Goal: Task Accomplishment & Management: Use online tool/utility

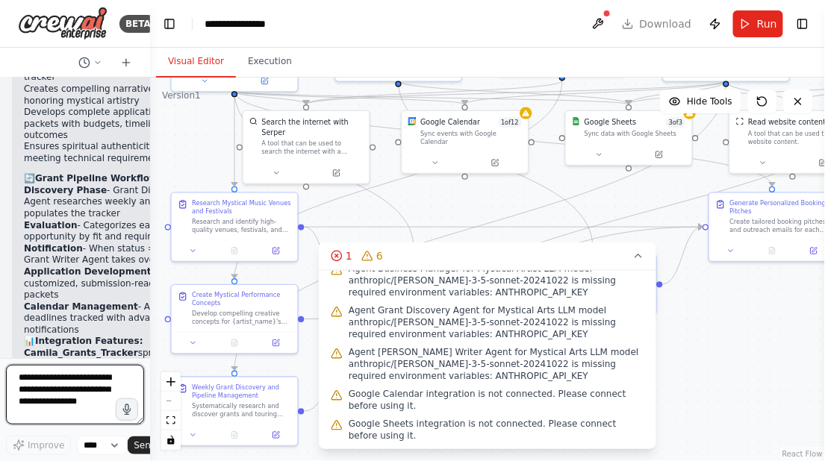
drag, startPoint x: 99, startPoint y: 406, endPoint x: 99, endPoint y: 362, distance: 44.0
click at [99, 362] on form "Improve **** Send" at bounding box center [75, 409] width 150 height 103
paste textarea "**********"
type textarea "**********"
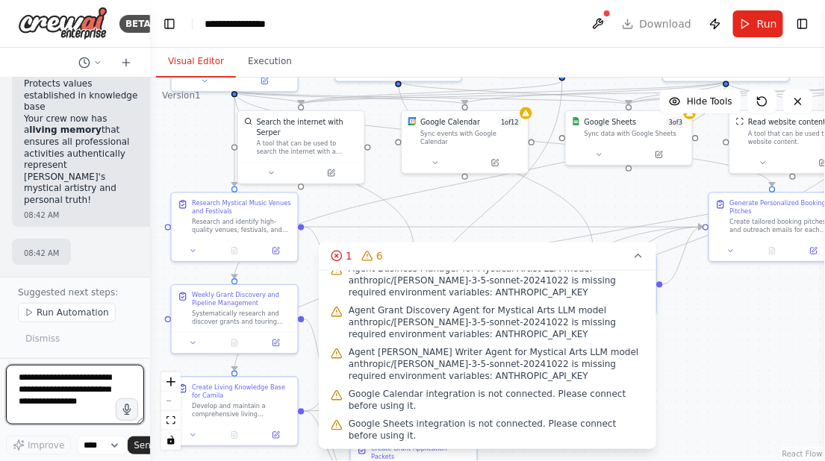
scroll to position [12461, 0]
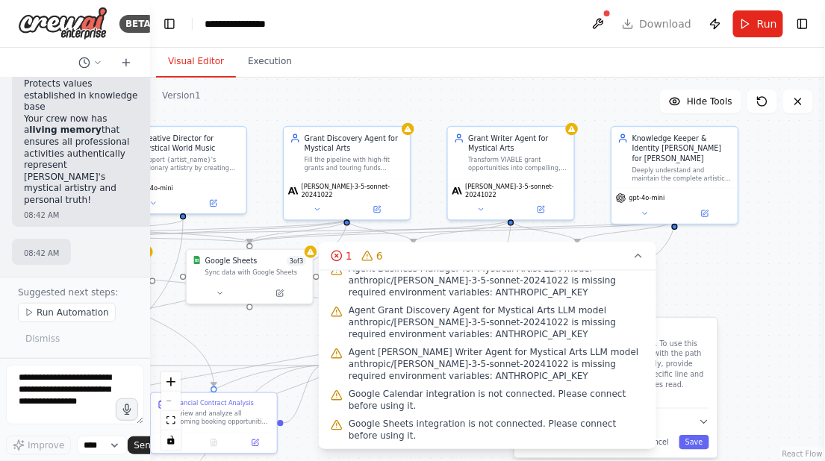
drag, startPoint x: 738, startPoint y: 307, endPoint x: 359, endPoint y: 446, distance: 403.8
click at [359, 446] on div "Version 1 Hide Tools .deletable-edge-delete-btn { width: 20px; height: 20px; bo…" at bounding box center [487, 270] width 675 height 384
click at [705, 208] on icon at bounding box center [705, 210] width 4 height 4
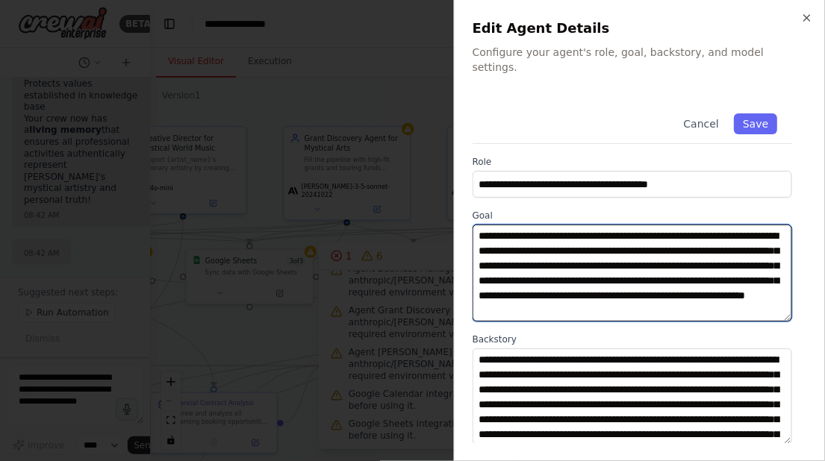
click at [640, 235] on textarea "**********" at bounding box center [632, 273] width 320 height 97
click at [666, 298] on textarea "**********" at bounding box center [632, 273] width 320 height 97
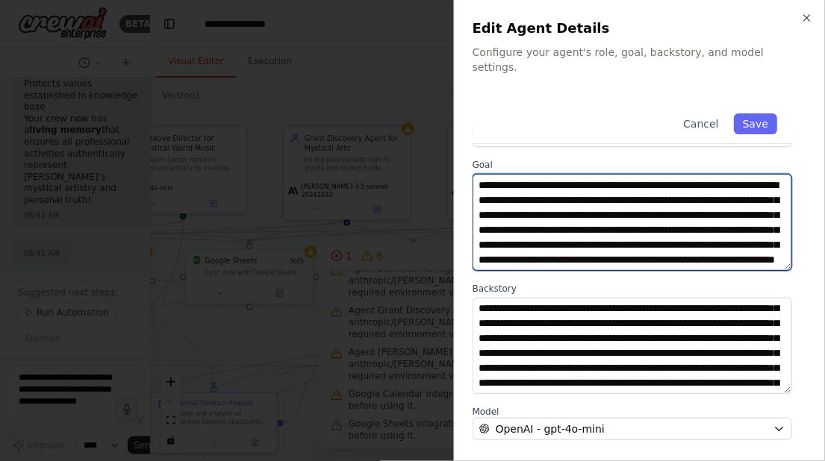
scroll to position [16, 0]
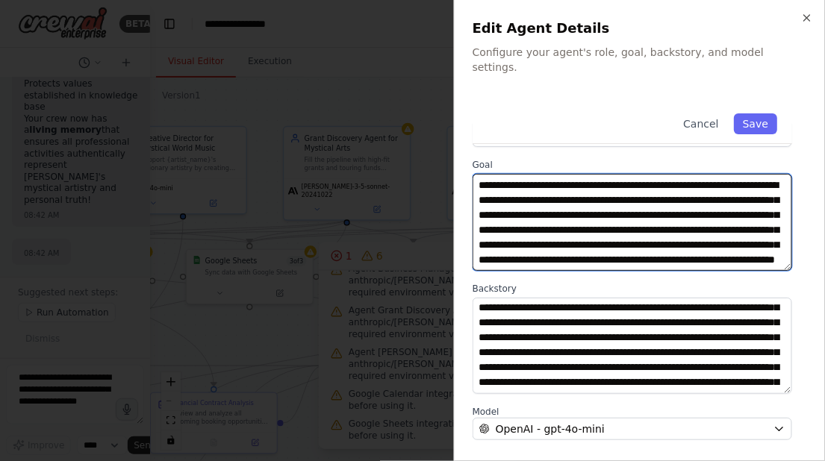
type textarea "**********"
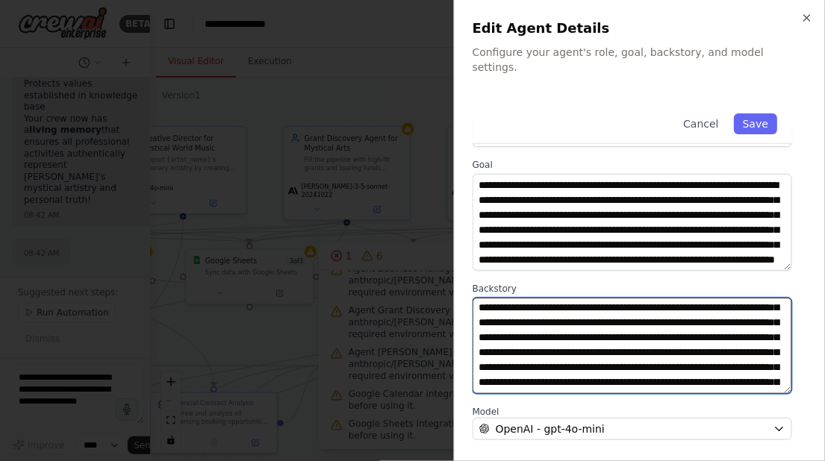
click at [696, 308] on textarea "**********" at bounding box center [632, 346] width 320 height 97
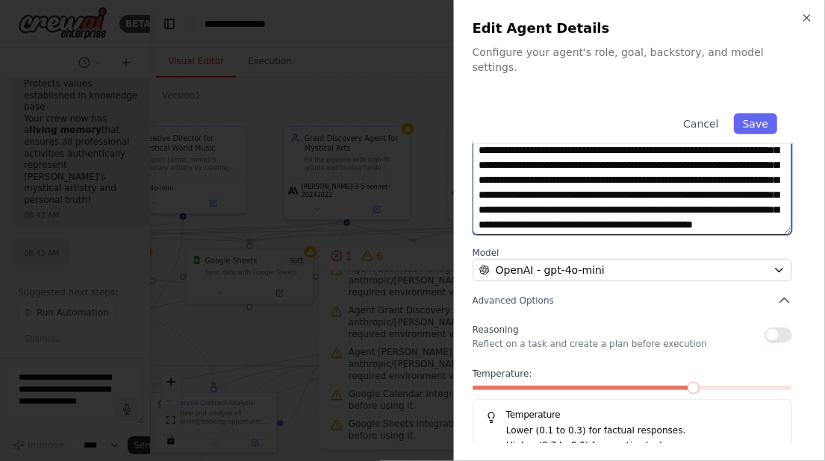
scroll to position [213, 0]
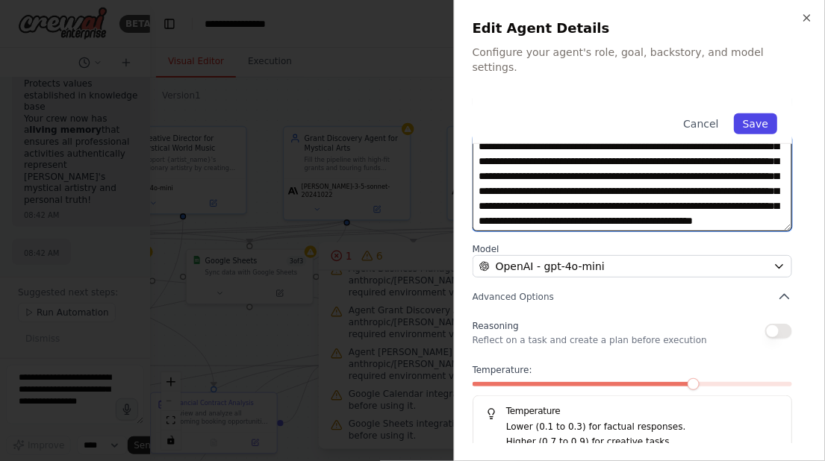
type textarea "**********"
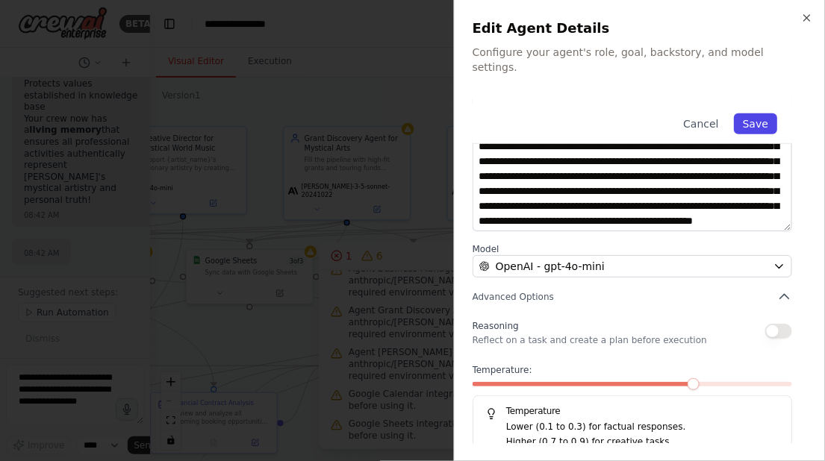
click at [768, 113] on button "Save" at bounding box center [755, 123] width 43 height 21
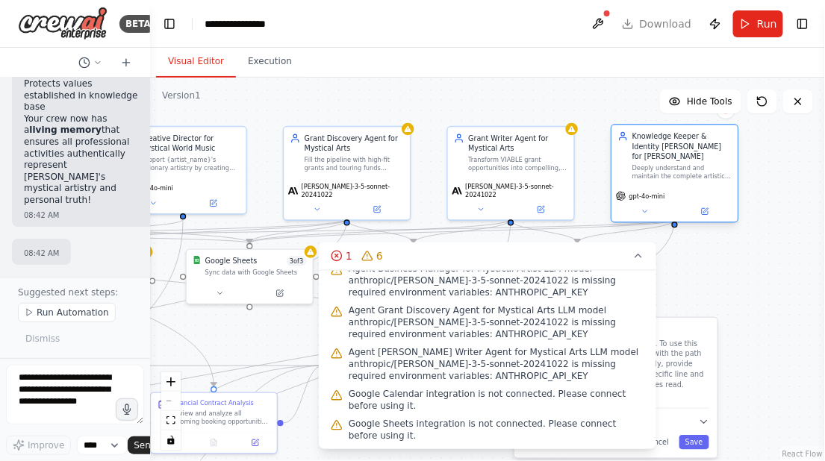
click at [647, 192] on span "gpt-4o-mini" at bounding box center [647, 196] width 36 height 8
click at [701, 207] on icon at bounding box center [705, 211] width 8 height 8
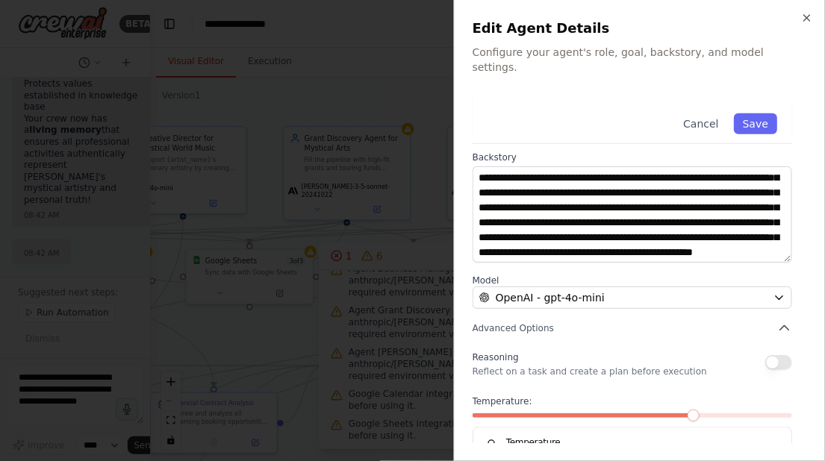
scroll to position [186, 0]
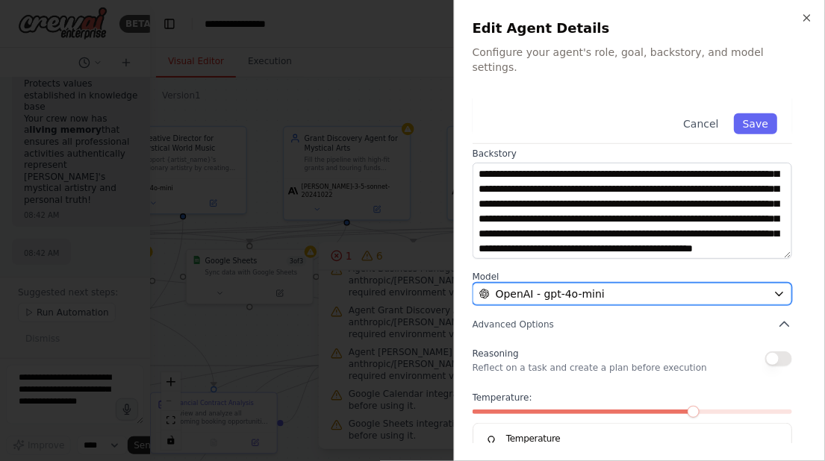
click at [700, 287] on div "OpenAI - gpt-4o-mini" at bounding box center [623, 294] width 288 height 15
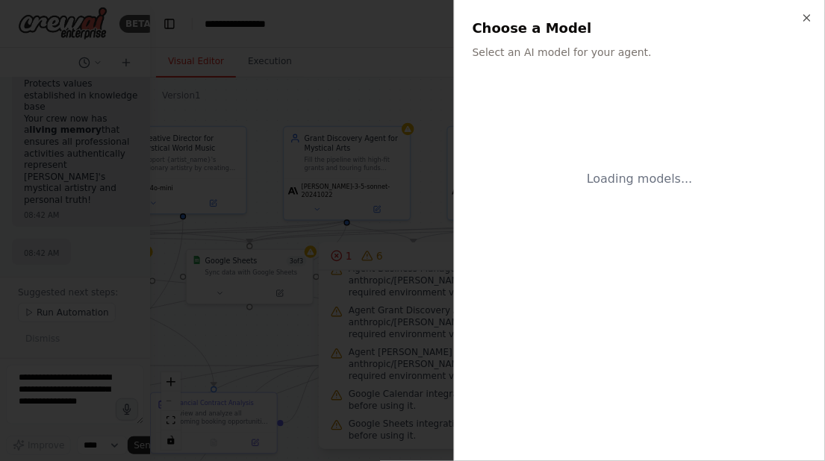
scroll to position [0, 0]
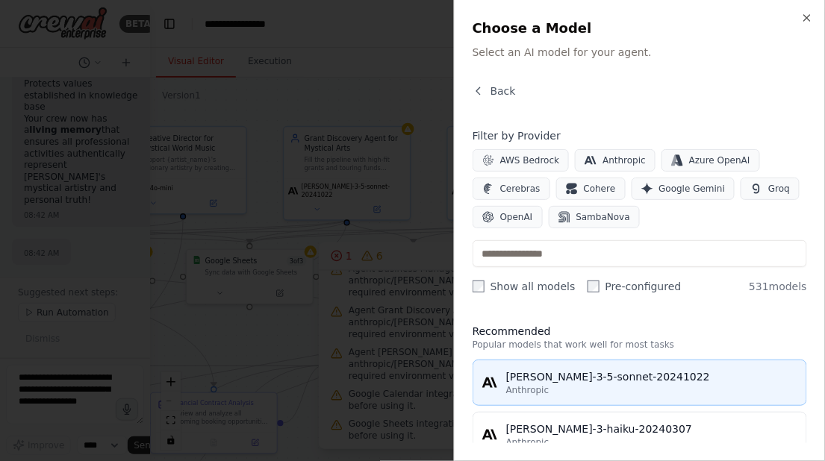
click at [608, 385] on div "Anthropic" at bounding box center [651, 390] width 291 height 12
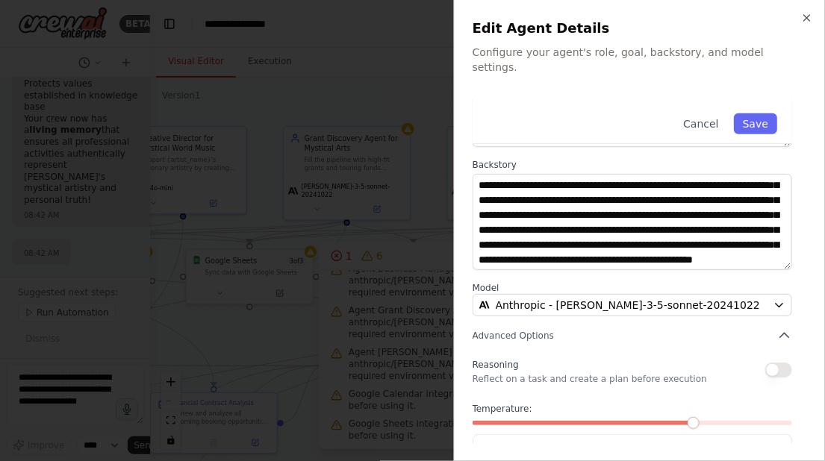
scroll to position [213, 0]
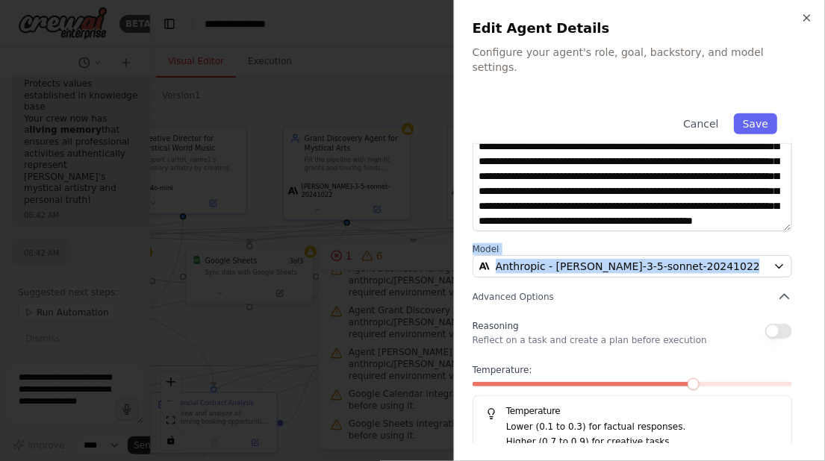
drag, startPoint x: 466, startPoint y: 236, endPoint x: 537, endPoint y: 266, distance: 76.5
click at [570, 269] on div "**********" at bounding box center [639, 230] width 371 height 461
copy div "Model Anthropic - [PERSON_NAME]-3-5-sonnet-20241022"
click at [758, 113] on button "Save" at bounding box center [755, 123] width 43 height 21
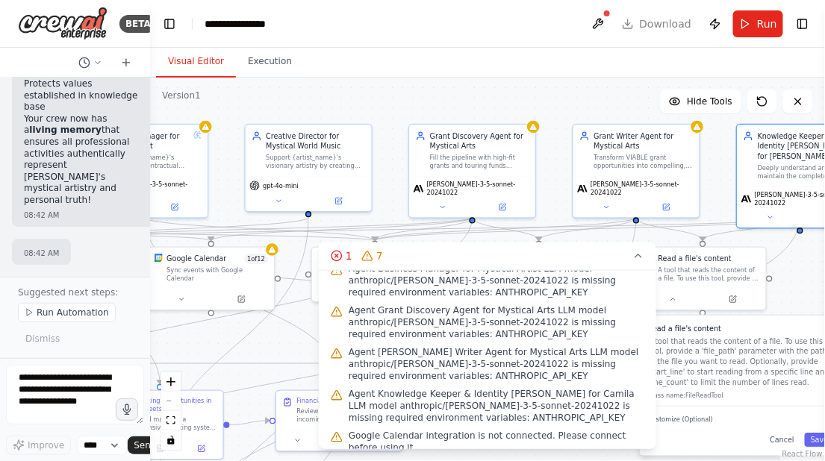
drag, startPoint x: 257, startPoint y: 113, endPoint x: 383, endPoint y: 110, distance: 125.4
click at [383, 110] on div ".deletable-edge-delete-btn { width: 20px; height: 20px; border: 0px solid #ffff…" at bounding box center [487, 270] width 675 height 384
click at [321, 166] on div "Support {artist_name}'s visionary artistry by creating compelling show concepts…" at bounding box center [315, 160] width 99 height 16
click at [337, 197] on icon at bounding box center [338, 199] width 6 height 6
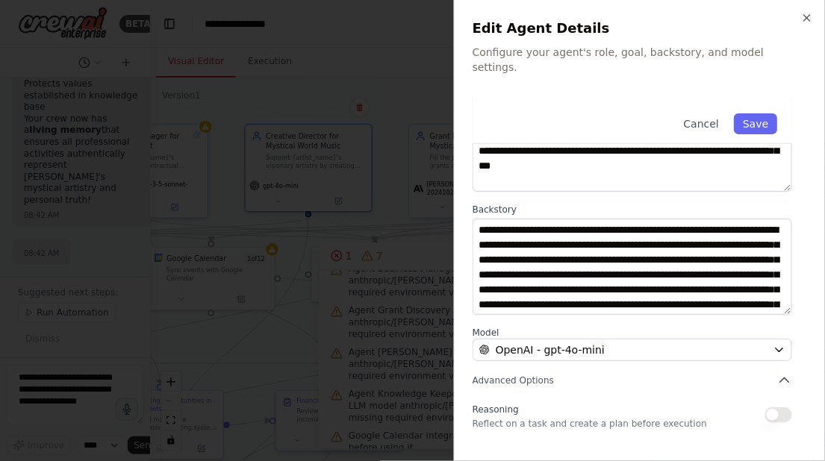
scroll to position [0, 0]
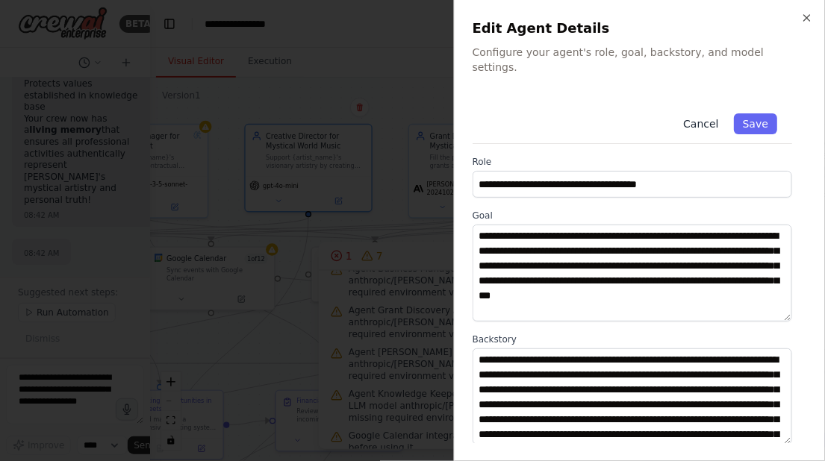
click at [708, 113] on button "Cancel" at bounding box center [700, 123] width 53 height 21
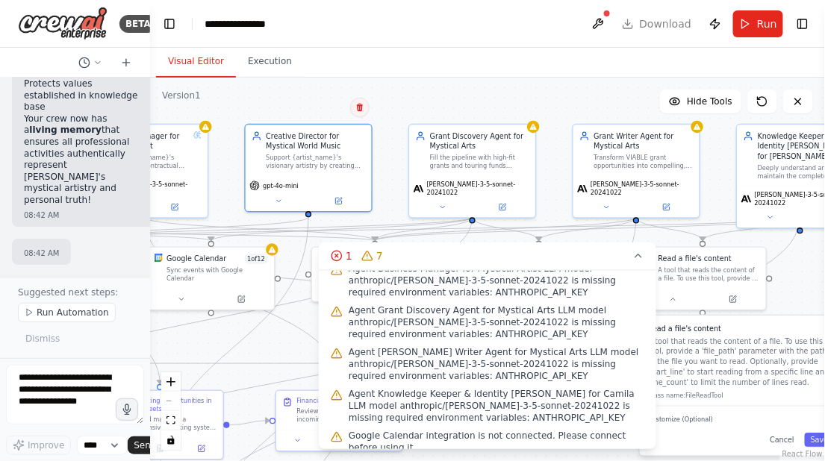
click at [361, 113] on button at bounding box center [359, 107] width 19 height 19
click at [329, 113] on button "Confirm" at bounding box center [317, 108] width 53 height 18
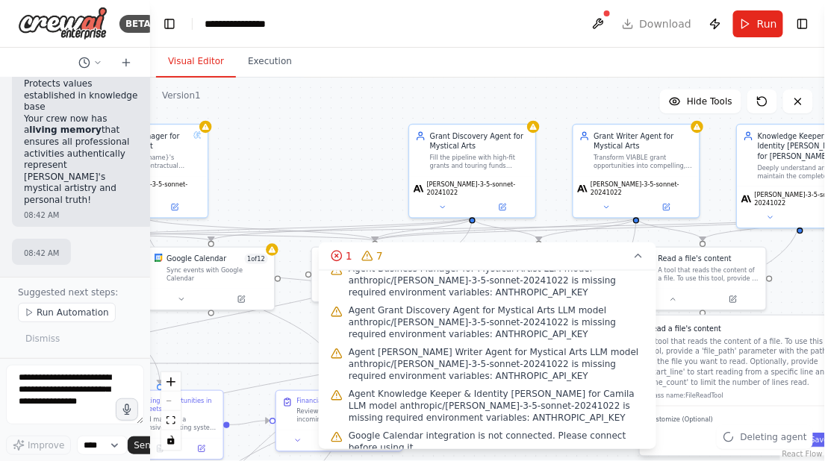
scroll to position [134, 0]
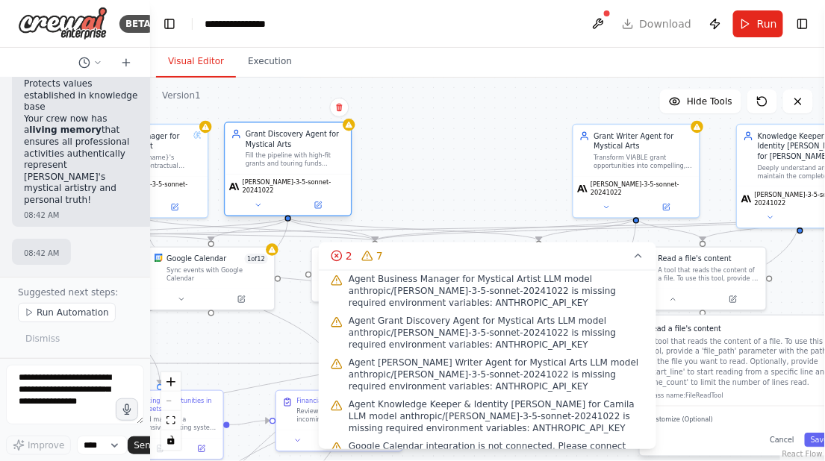
drag, startPoint x: 425, startPoint y: 165, endPoint x: 243, endPoint y: 168, distance: 181.4
click at [243, 168] on div "Grant Discovery Agent for Mystical Arts Fill the pipeline with high-fit grants …" at bounding box center [288, 148] width 126 height 51
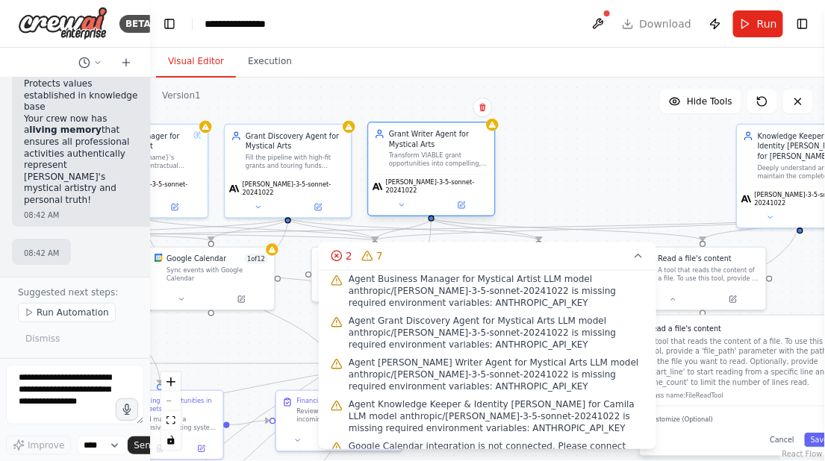
drag, startPoint x: 616, startPoint y: 156, endPoint x: 410, endPoint y: 157, distance: 205.2
click at [410, 157] on div "Transform VIABLE grant opportunities into compelling, ready-to-submit applicati…" at bounding box center [438, 160] width 99 height 16
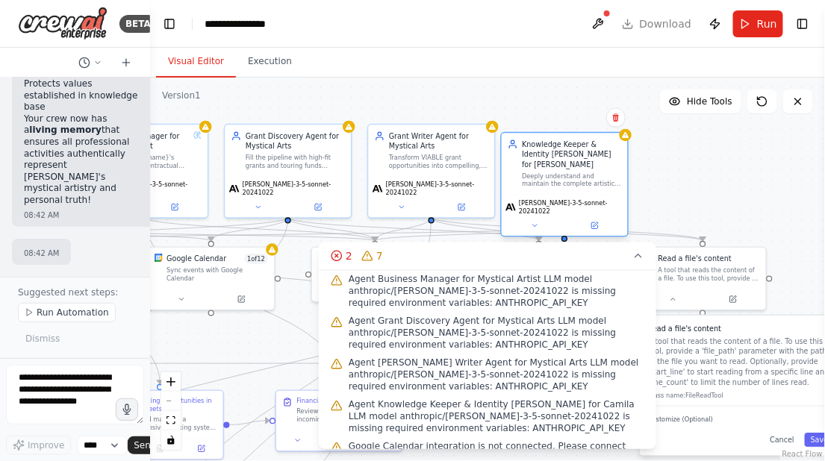
drag, startPoint x: 788, startPoint y: 170, endPoint x: 558, endPoint y: 176, distance: 230.7
click at [558, 176] on div "Knowledge Keeper & Identity [PERSON_NAME] for Camila Deeply understand and main…" at bounding box center [565, 163] width 126 height 61
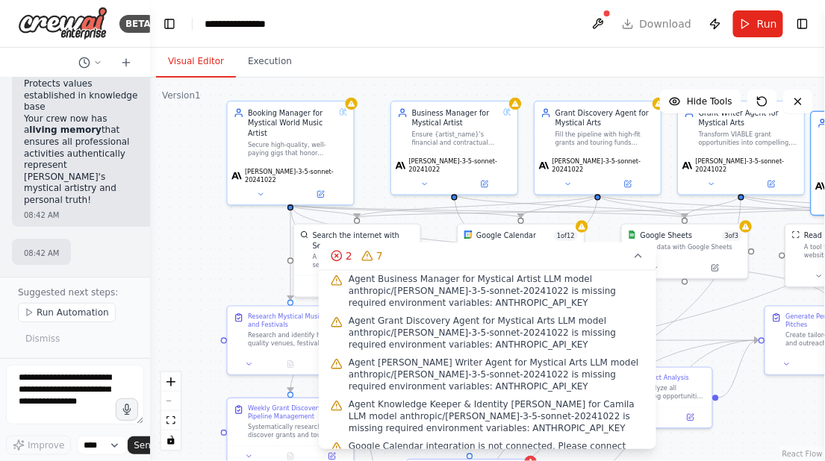
drag, startPoint x: 306, startPoint y: 97, endPoint x: 615, endPoint y: 75, distance: 309.7
click at [615, 75] on div "Visual Editor Execution Version 1 Hide Tools .deletable-edge-delete-btn { width…" at bounding box center [487, 254] width 675 height 413
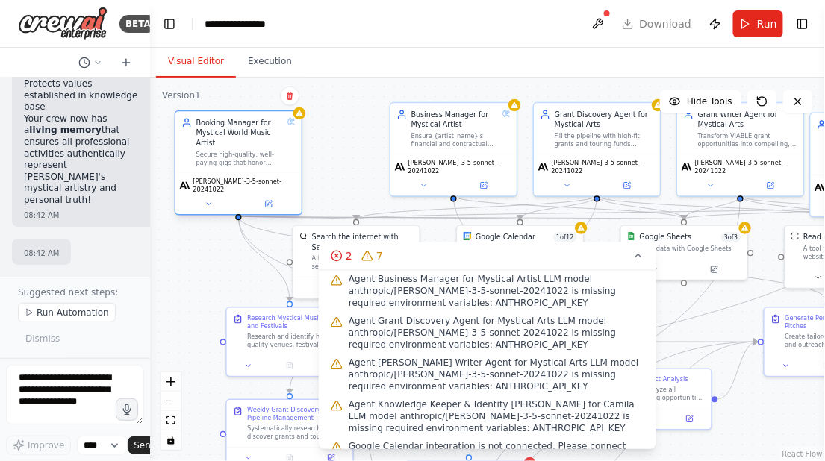
drag, startPoint x: 332, startPoint y: 159, endPoint x: 281, endPoint y: 167, distance: 52.1
click at [281, 167] on div "Booking Manager for Mystical World Music Artist Secure high-quality, well-payin…" at bounding box center [238, 141] width 126 height 61
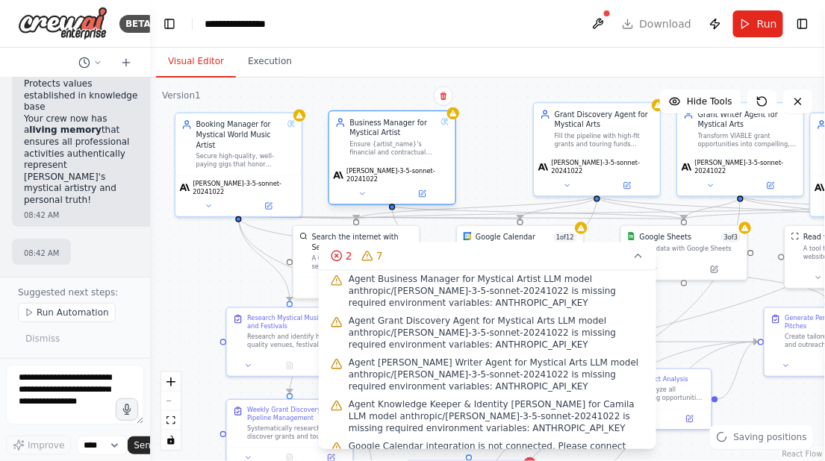
drag, startPoint x: 412, startPoint y: 166, endPoint x: 353, endPoint y: 178, distance: 60.2
click at [353, 178] on div "[PERSON_NAME]-3-5-sonnet-20241022" at bounding box center [392, 184] width 126 height 42
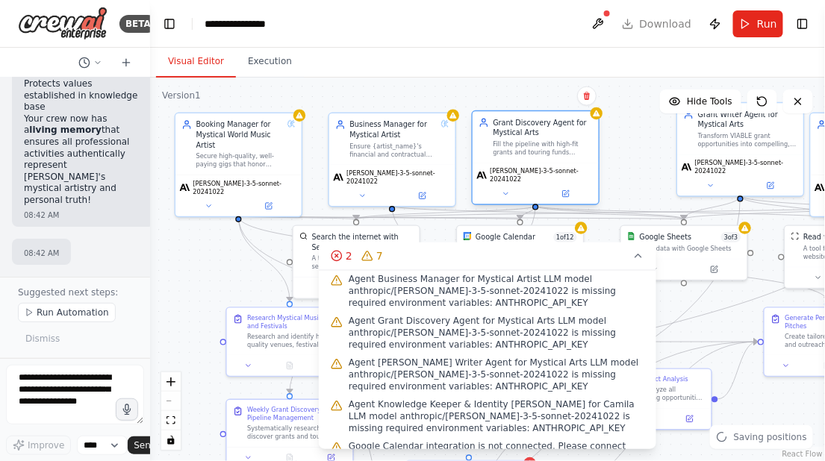
drag, startPoint x: 558, startPoint y: 151, endPoint x: 496, endPoint y: 160, distance: 62.6
click at [496, 160] on div "Grant Discovery Agent for Mystical Arts Fill the pipeline with high-fit grants …" at bounding box center [535, 136] width 126 height 51
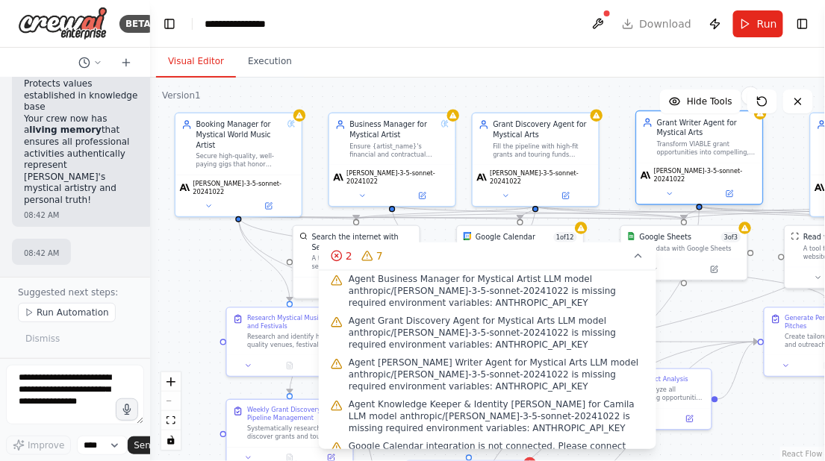
drag, startPoint x: 696, startPoint y: 150, endPoint x: 652, endPoint y: 158, distance: 44.8
click at [652, 158] on div "Grant Writer Agent for Mystical Arts Transform VIABLE grant opportunities into …" at bounding box center [700, 136] width 126 height 51
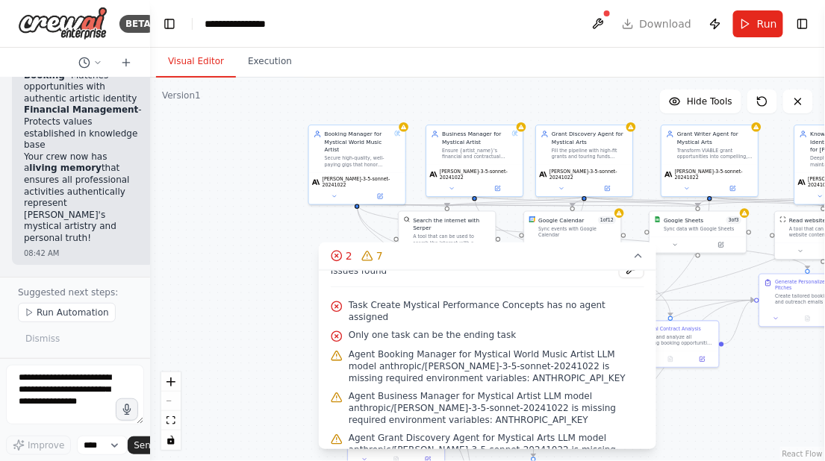
scroll to position [0, 0]
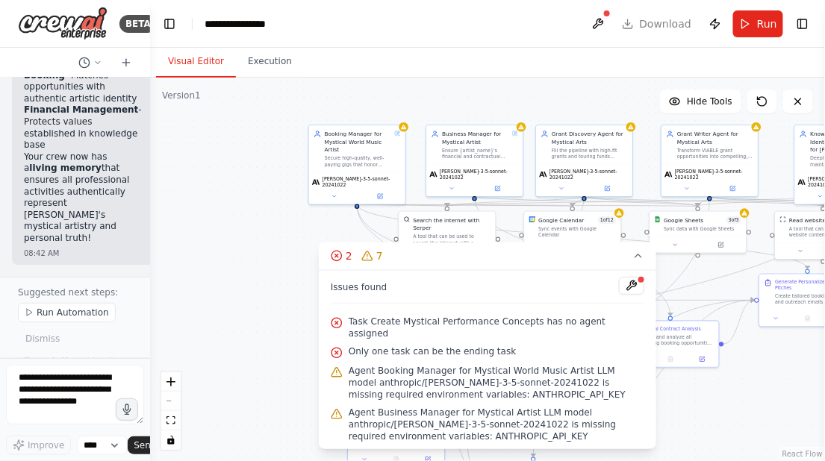
click at [475, 54] on div "Visual Editor Execution" at bounding box center [487, 63] width 675 height 30
